Goal: Task Accomplishment & Management: Check status

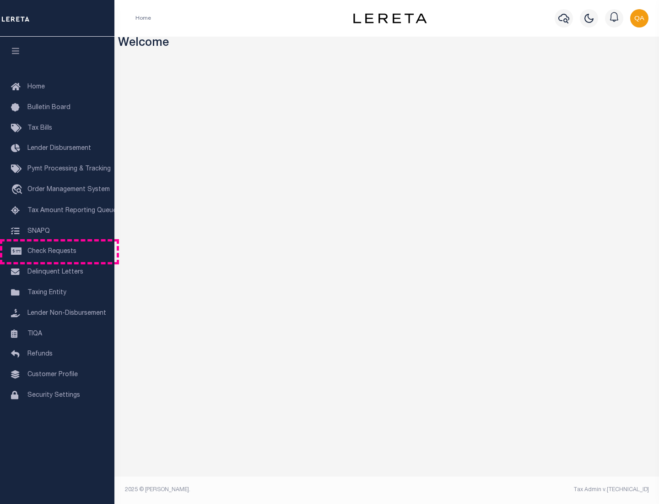
click at [57, 251] on span "Check Requests" at bounding box center [51, 251] width 49 height 6
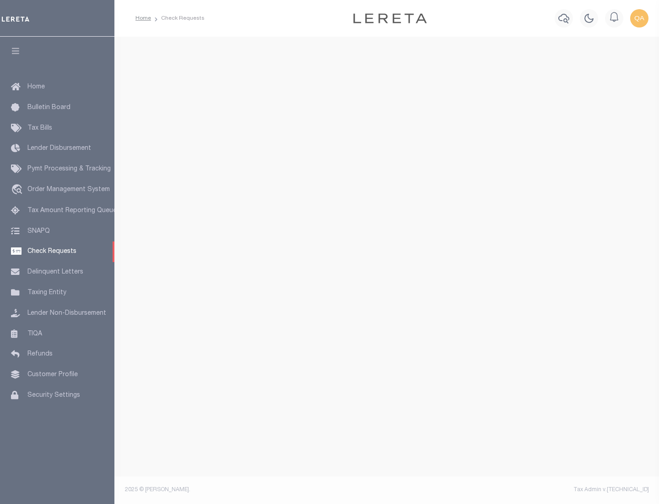
select select "50"
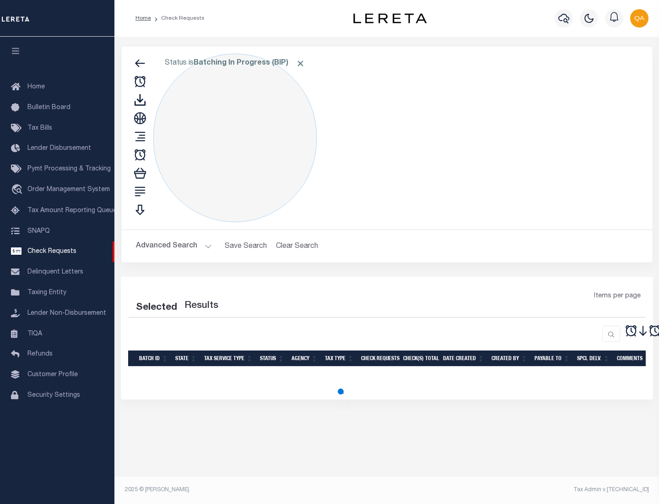
select select "50"
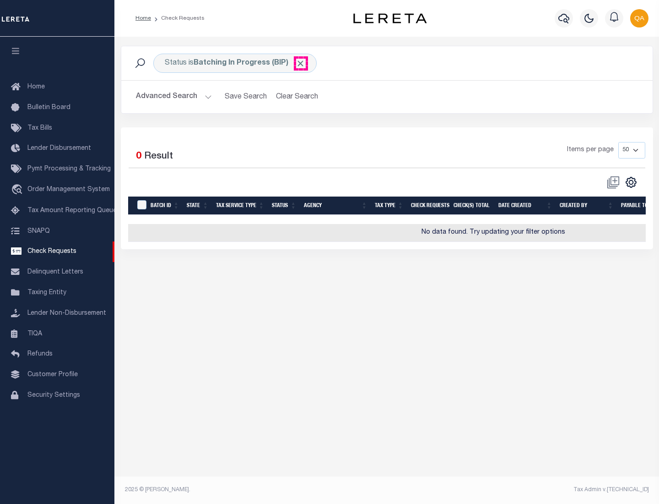
click at [301, 63] on span "Click to Remove" at bounding box center [301, 64] width 10 height 10
